Goal: Find specific page/section: Find specific page/section

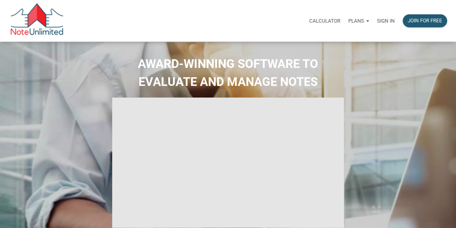
type input "Introduction to new features"
select select
click at [387, 21] on p "Sign in" at bounding box center [386, 21] width 18 height 6
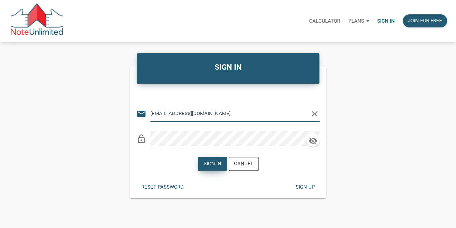
type input "[EMAIL_ADDRESS][DOMAIN_NAME]"
click at [214, 164] on div "Sign in" at bounding box center [212, 164] width 18 height 8
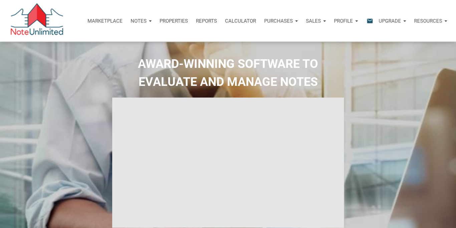
type input "Introduction to new features"
select select
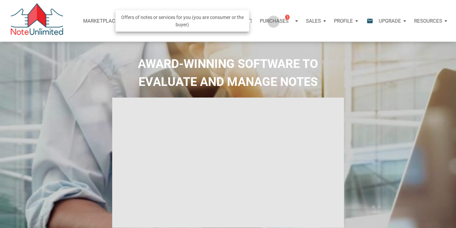
click at [272, 21] on p "Purchases" at bounding box center [273, 21] width 29 height 6
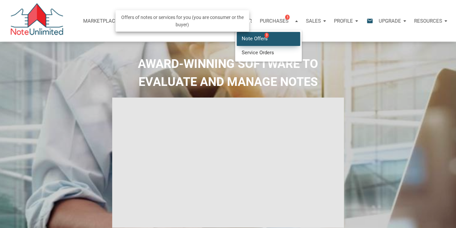
click at [255, 38] on link "Note Offers 3" at bounding box center [267, 39] width 63 height 14
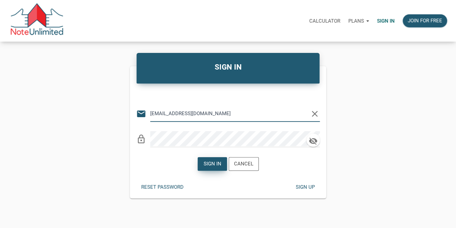
type input "[EMAIL_ADDRESS][DOMAIN_NAME]"
click at [208, 167] on div "Sign in" at bounding box center [212, 164] width 18 height 8
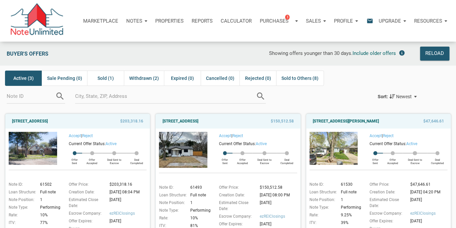
click at [136, 20] on p "Notes" at bounding box center [134, 21] width 16 height 6
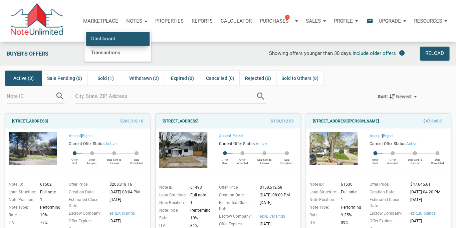
click at [112, 36] on link "Dashboard" at bounding box center [117, 39] width 63 height 14
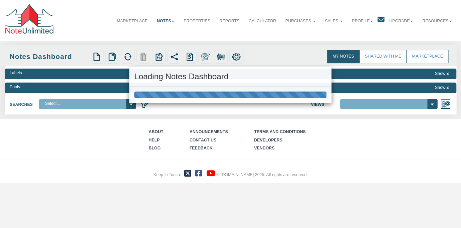
select select
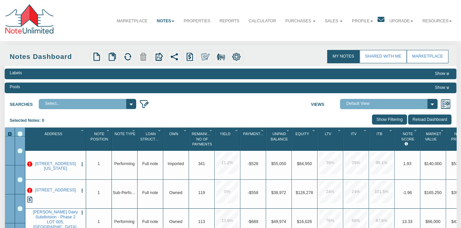
select select "3"
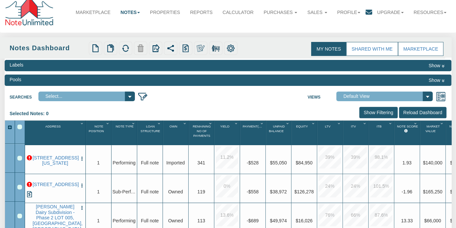
scroll to position [9, 0]
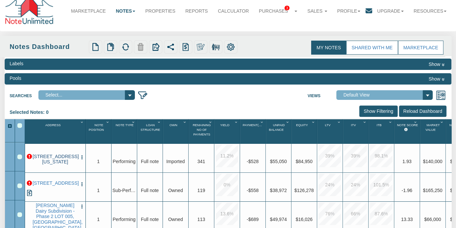
click at [65, 154] on link "5012 Washington Street, Westpoint, IN, 47992" at bounding box center [55, 159] width 45 height 11
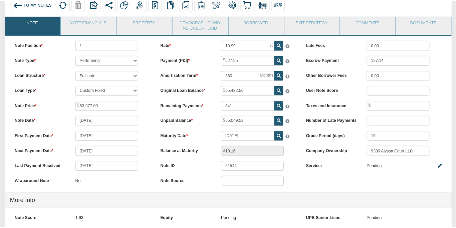
scroll to position [53, 0]
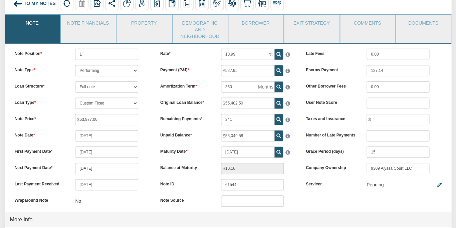
click at [65, 163] on label "Next Payment Date" at bounding box center [40, 167] width 61 height 8
